Goal: Information Seeking & Learning: Learn about a topic

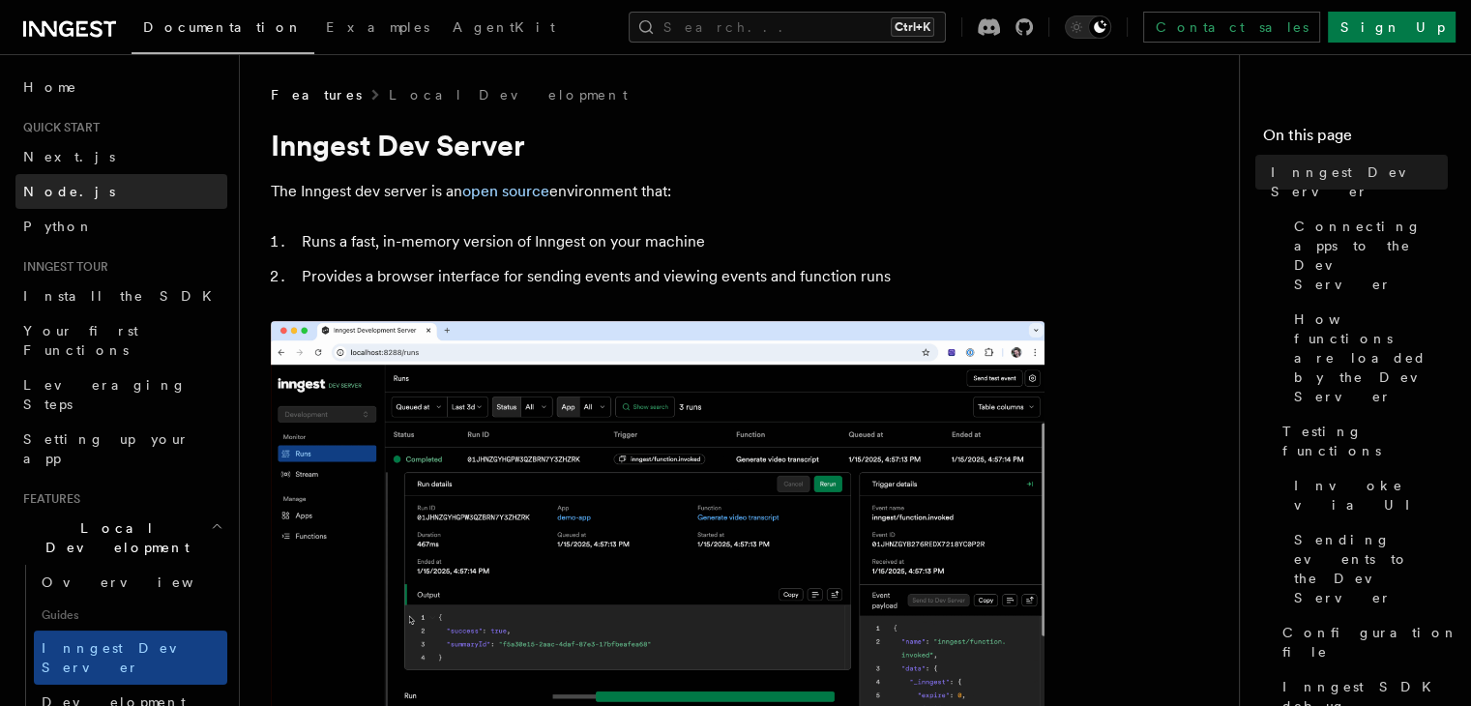
click at [97, 190] on link "Node.js" at bounding box center [121, 191] width 212 height 35
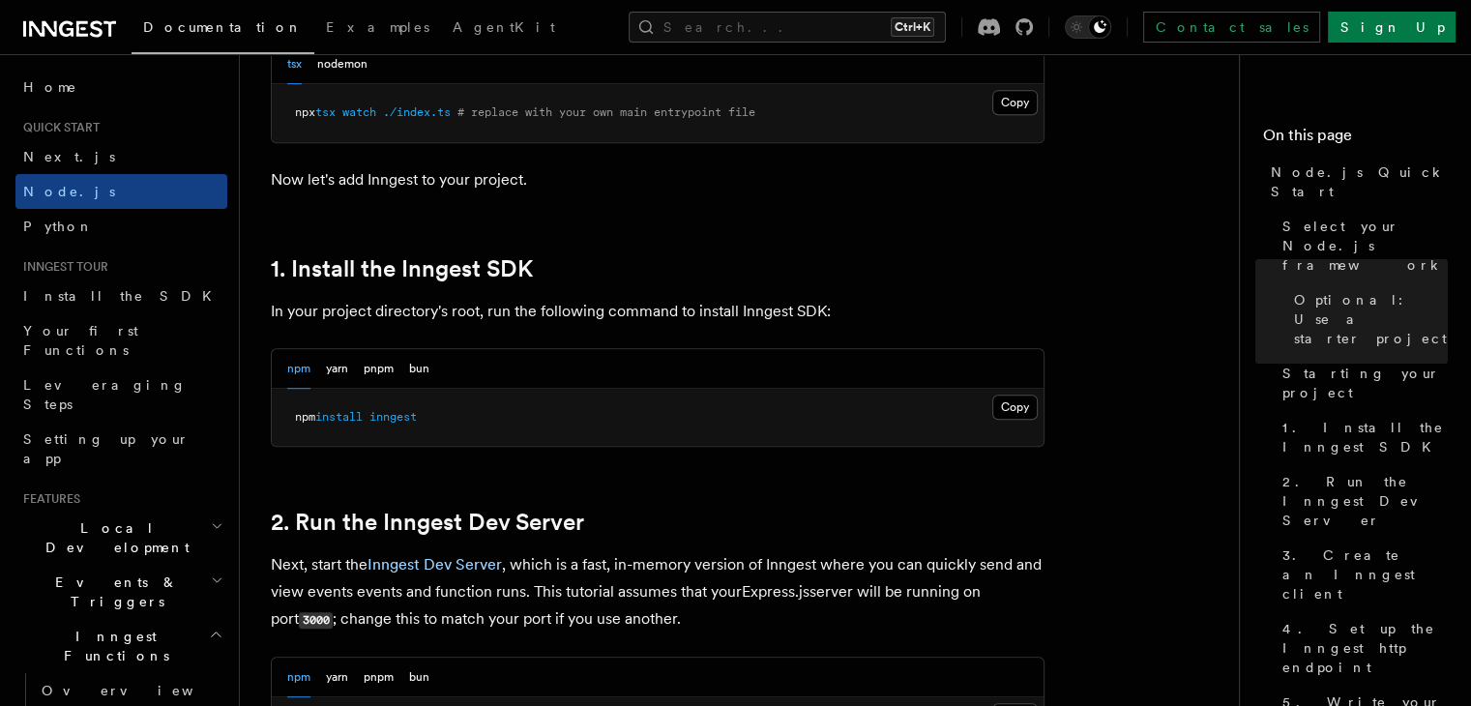
scroll to position [1070, 0]
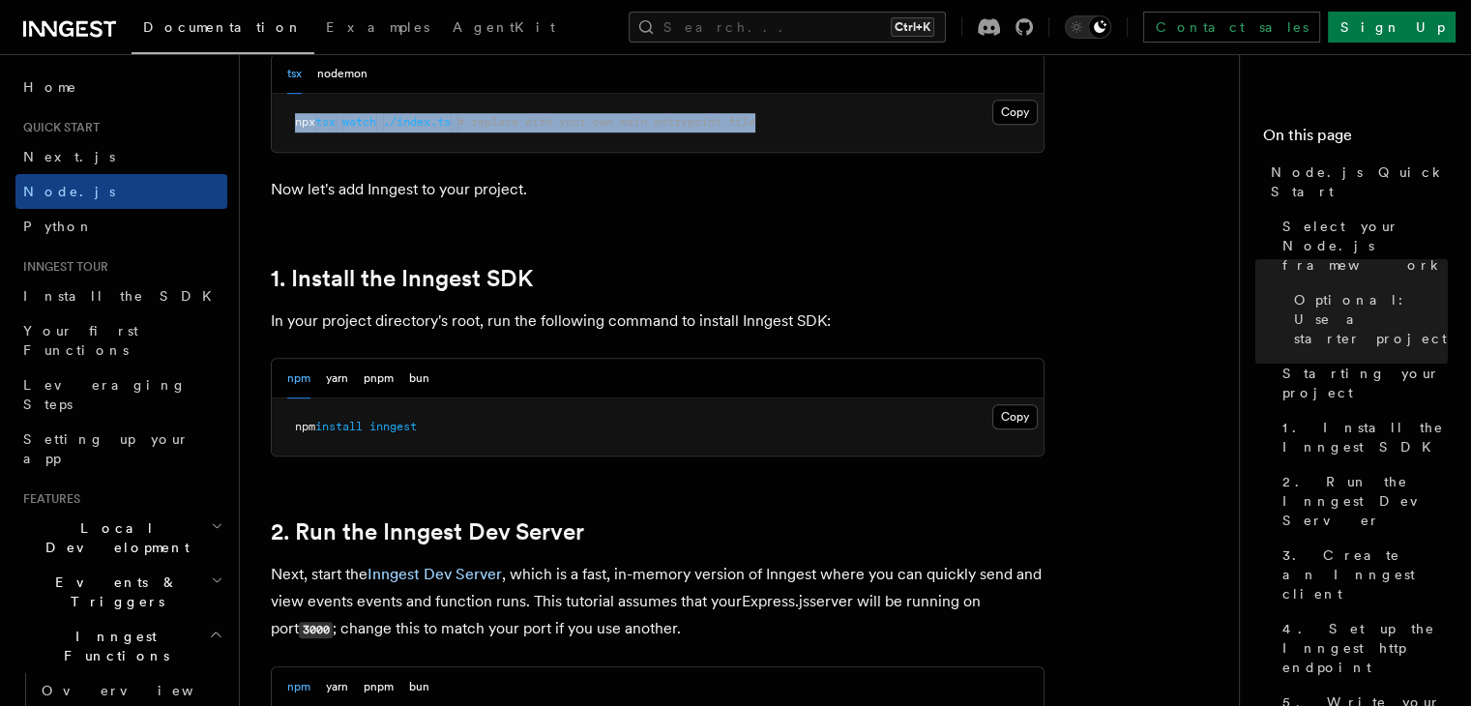
drag, startPoint x: 800, startPoint y: 109, endPoint x: 268, endPoint y: 126, distance: 532.3
click at [399, 411] on pre "npm install inngest" at bounding box center [658, 428] width 772 height 58
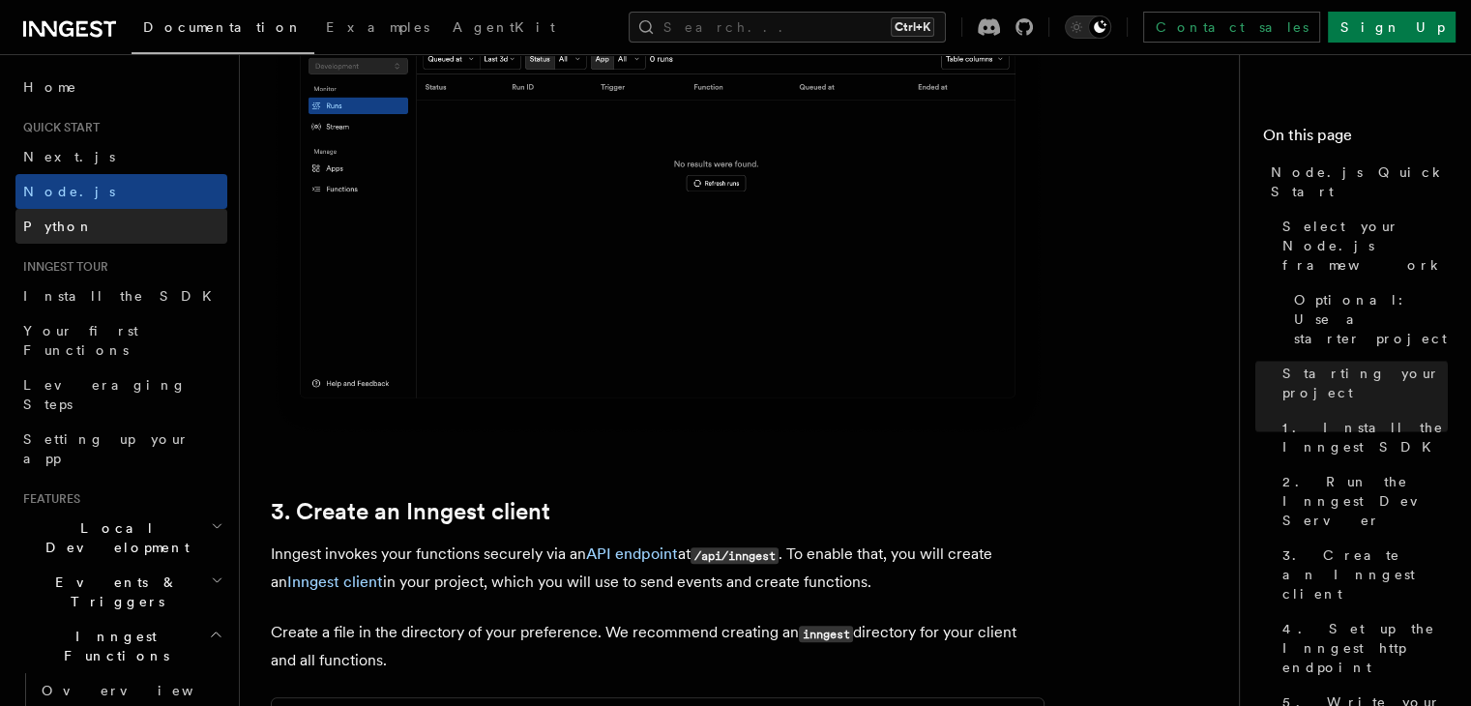
scroll to position [1964, 0]
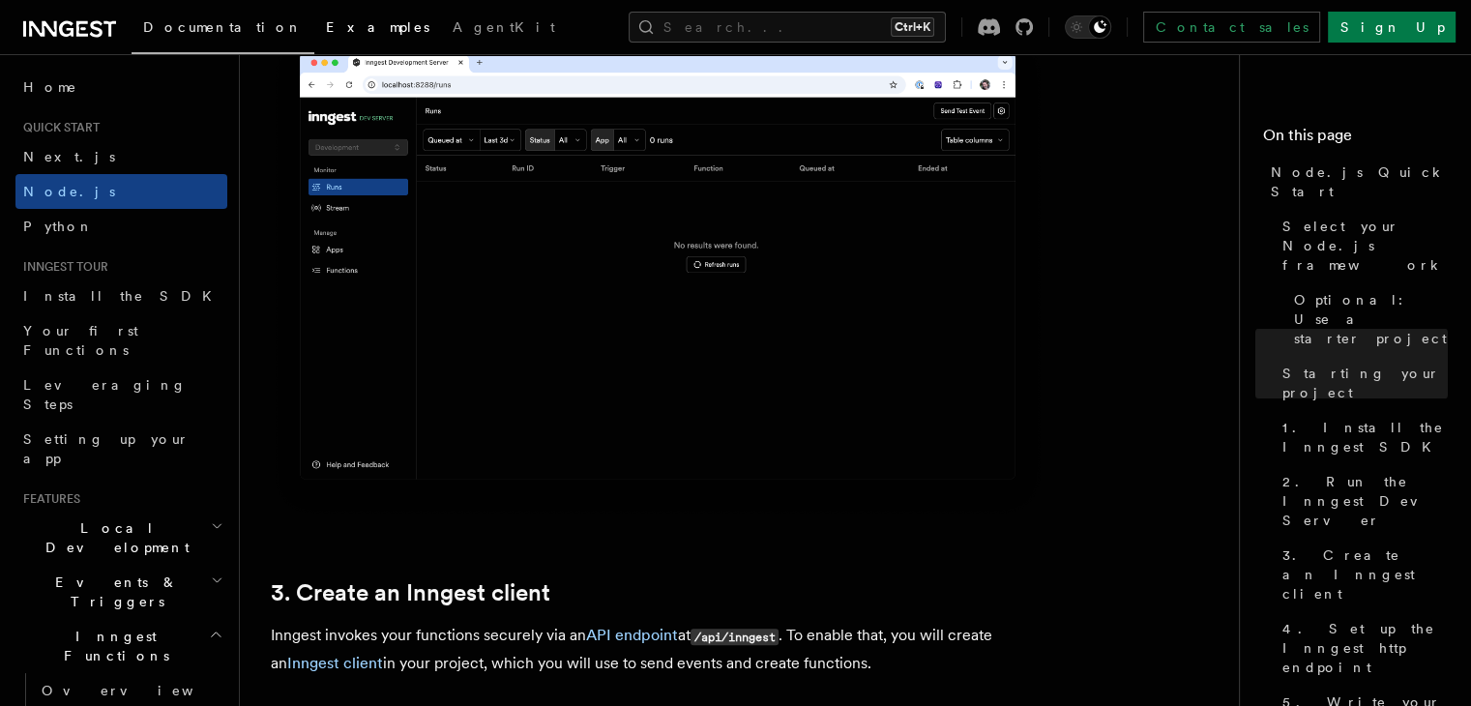
click at [314, 15] on link "Examples" at bounding box center [377, 29] width 127 height 46
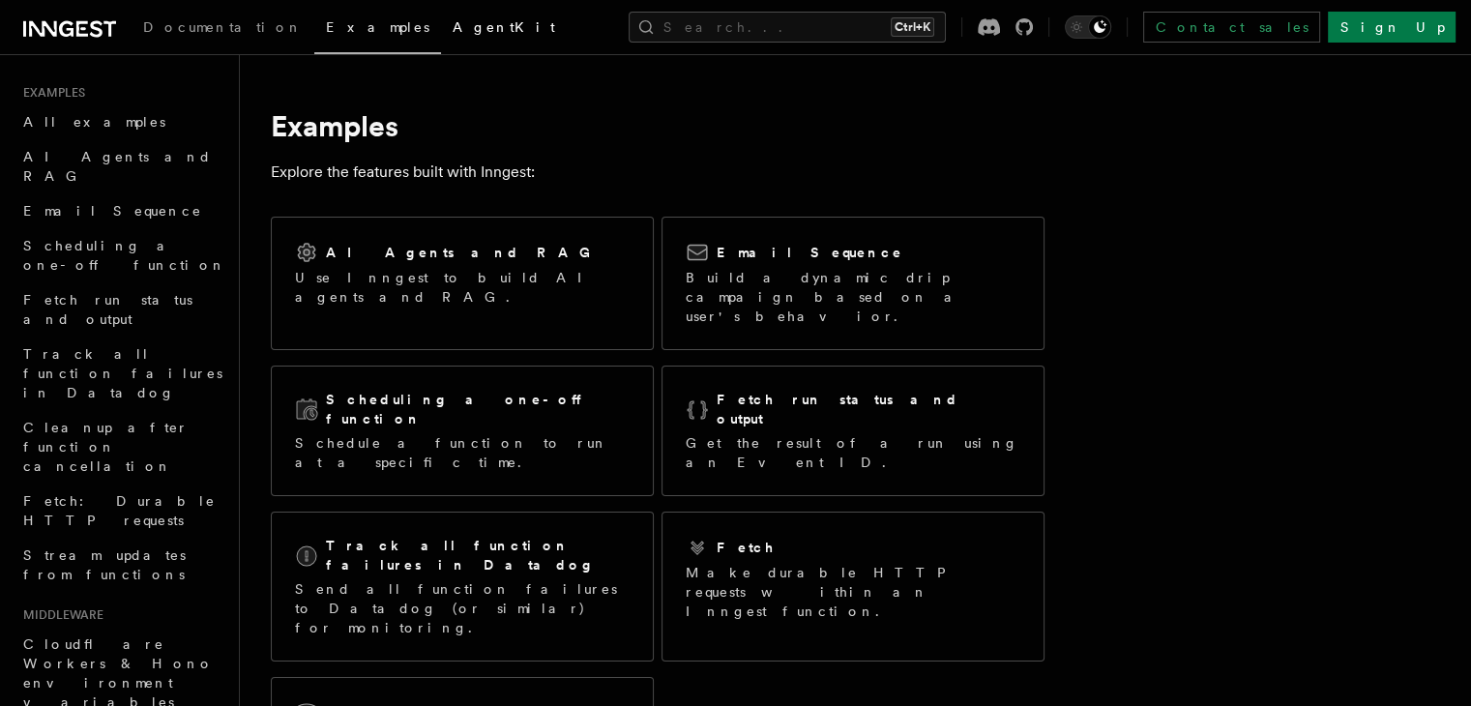
click at [453, 34] on span "AgentKit" at bounding box center [504, 26] width 103 height 15
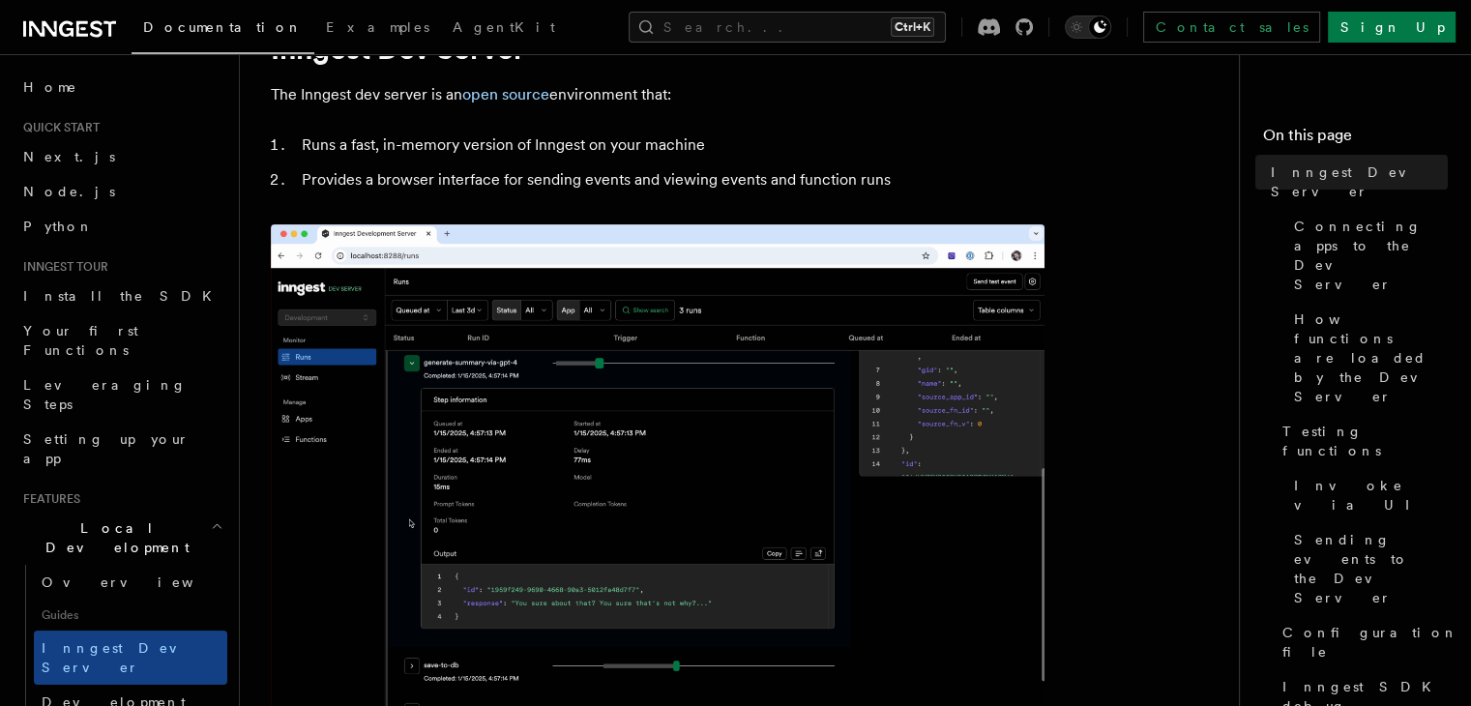
scroll to position [101, 0]
